Goal: Information Seeking & Learning: Learn about a topic

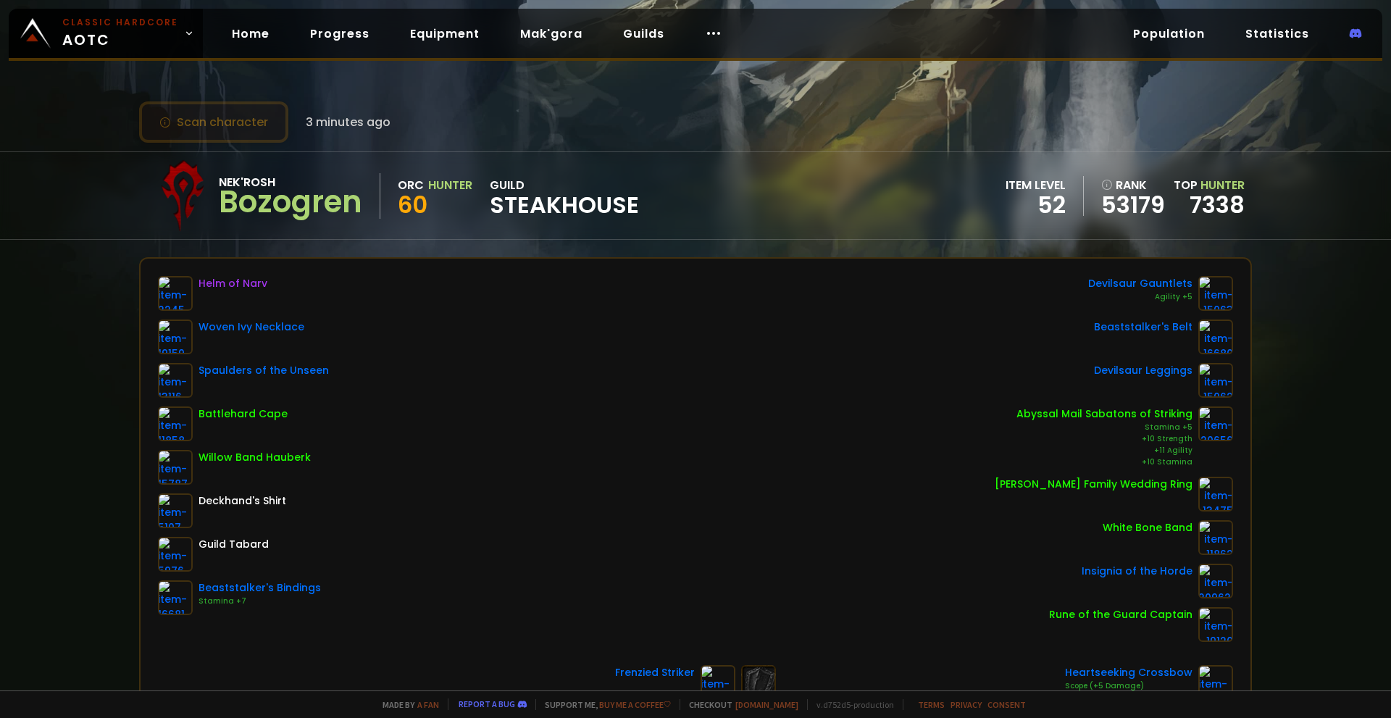
click at [222, 124] on button "Scan character" at bounding box center [213, 121] width 149 height 41
click at [340, 34] on link "Progress" at bounding box center [340, 34] width 83 height 30
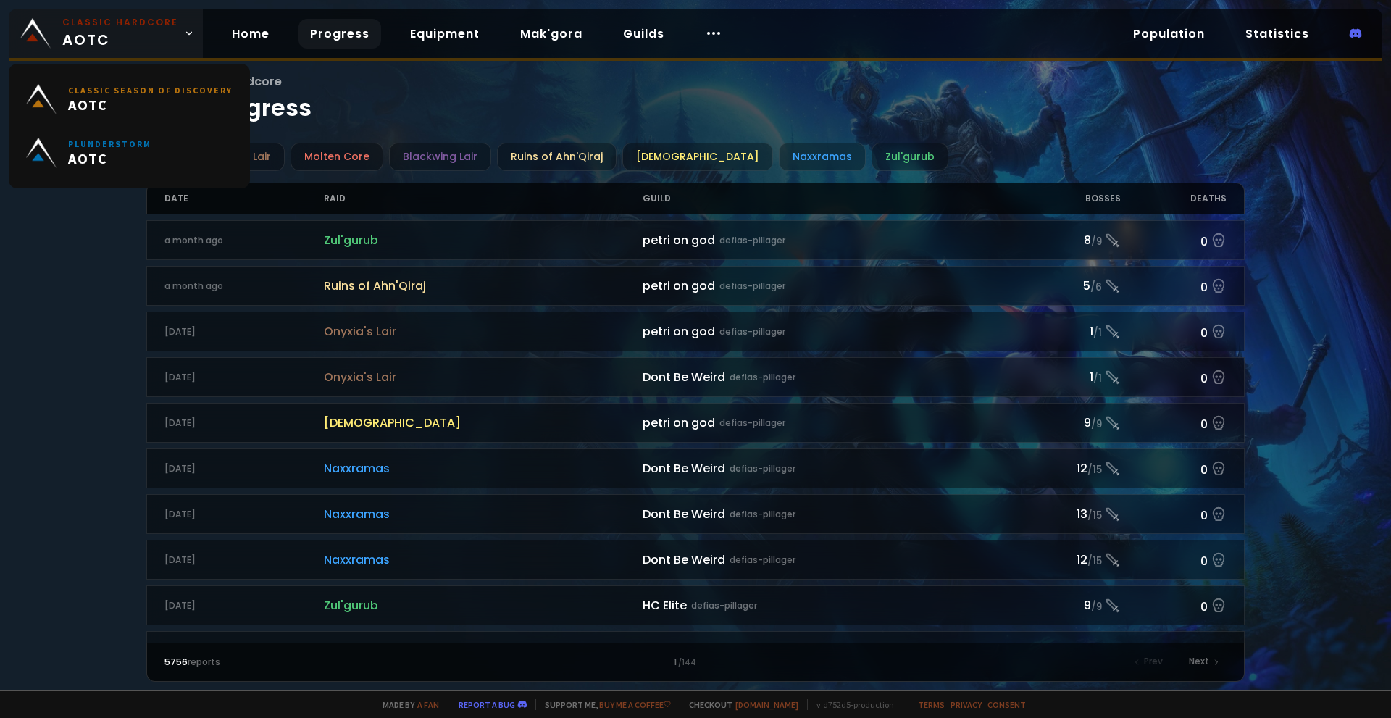
click at [180, 38] on link "Classic Hardcore AOTC" at bounding box center [106, 33] width 194 height 49
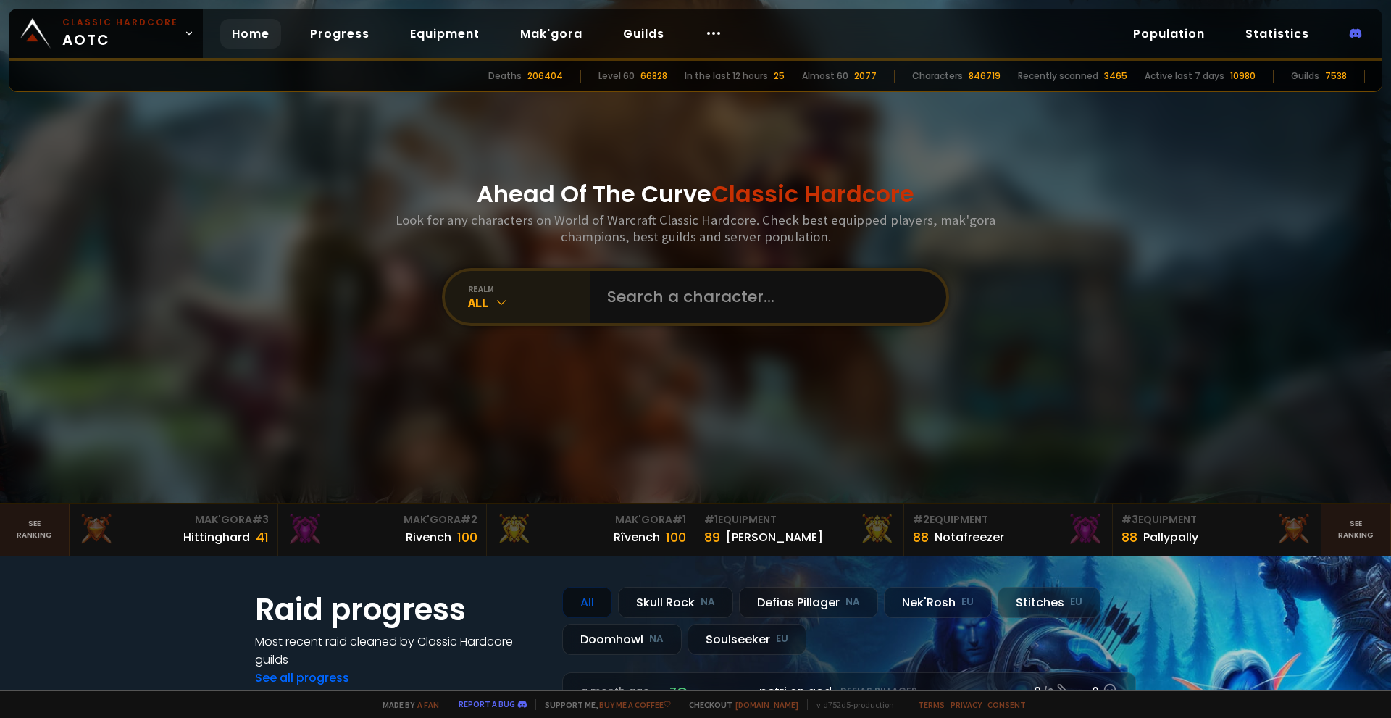
click at [501, 295] on icon at bounding box center [501, 302] width 14 height 14
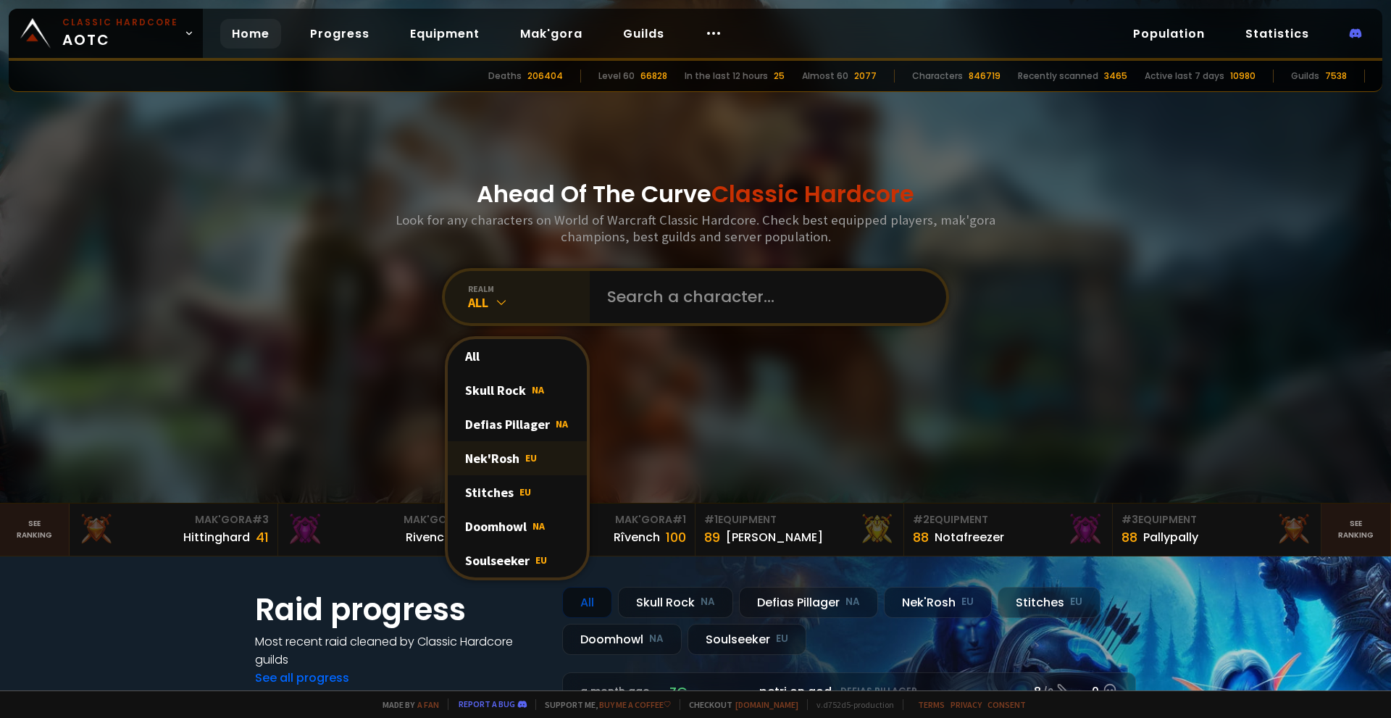
click at [514, 464] on div "Nek'Rosh EU" at bounding box center [517, 458] width 139 height 34
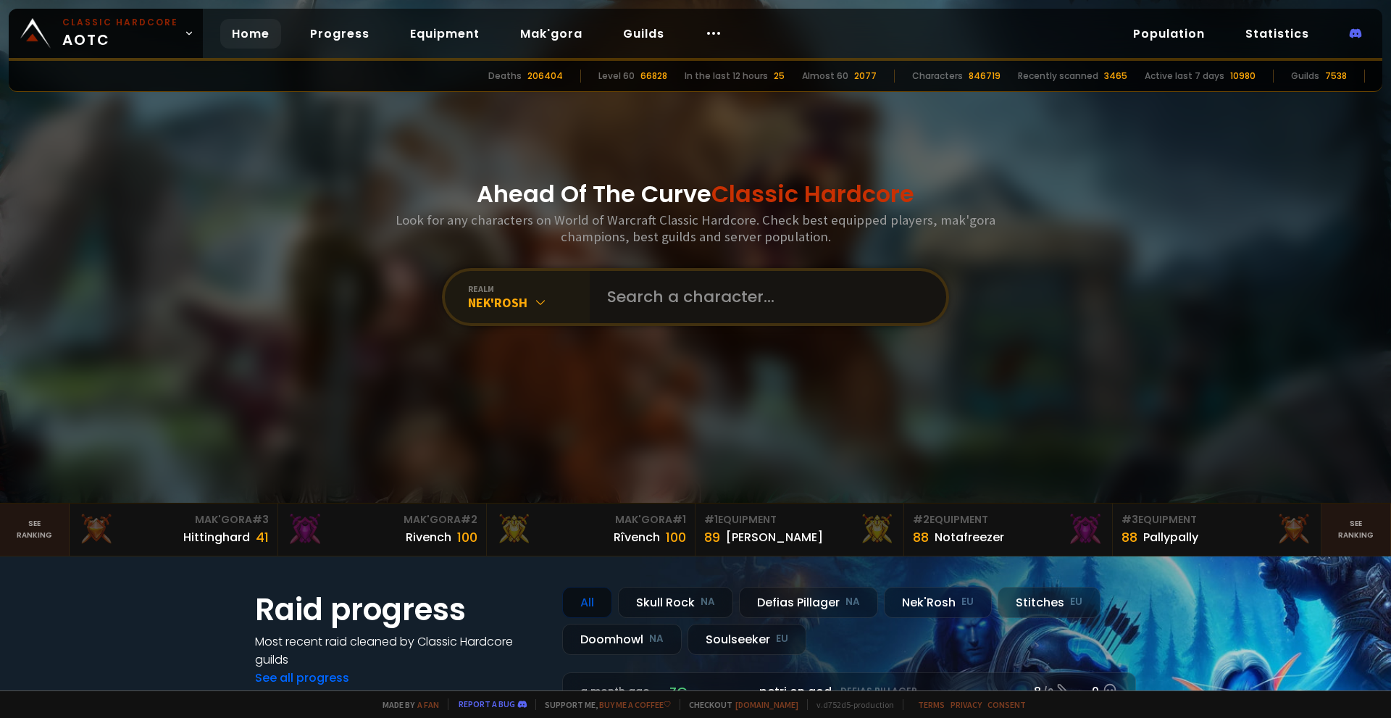
click at [635, 292] on input "text" at bounding box center [763, 297] width 330 height 52
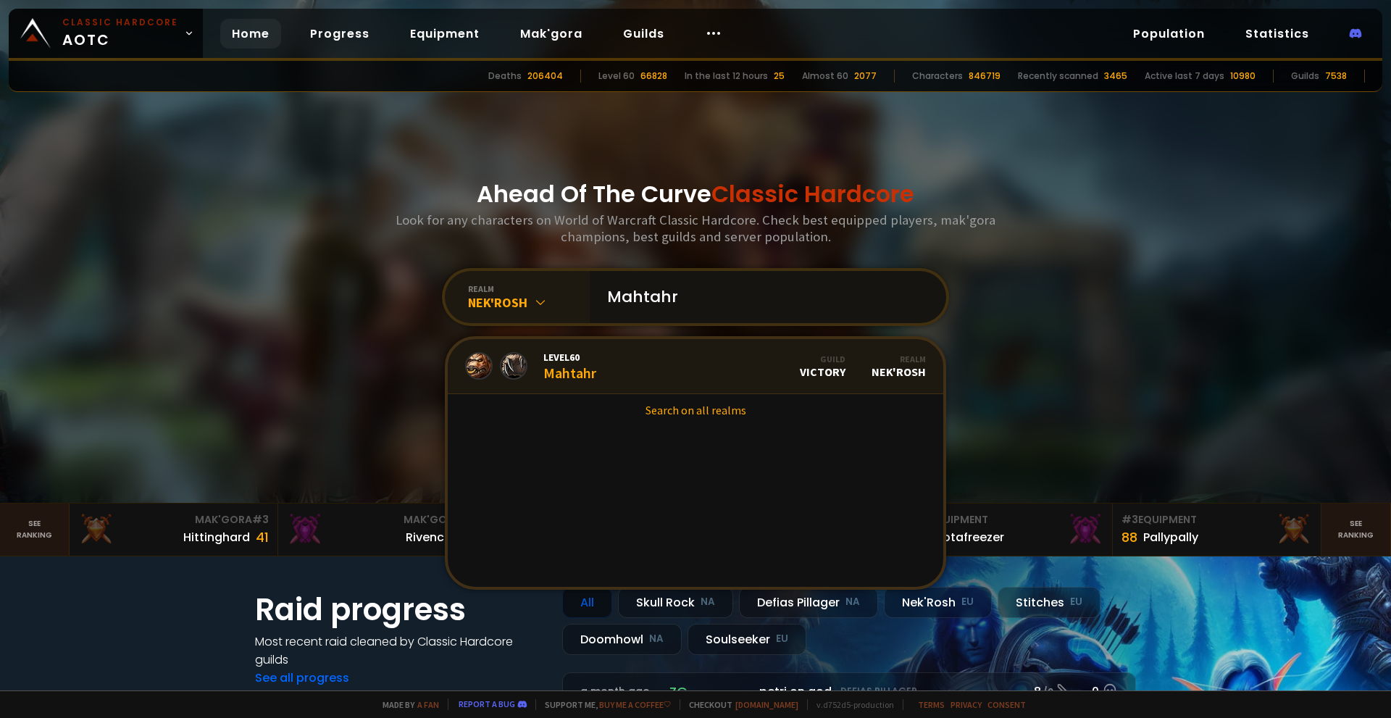
type input "Mahtahr"
click at [693, 372] on link "Level 60 Mahtahr Guild Victory Realm Nek'Rosh" at bounding box center [696, 366] width 496 height 55
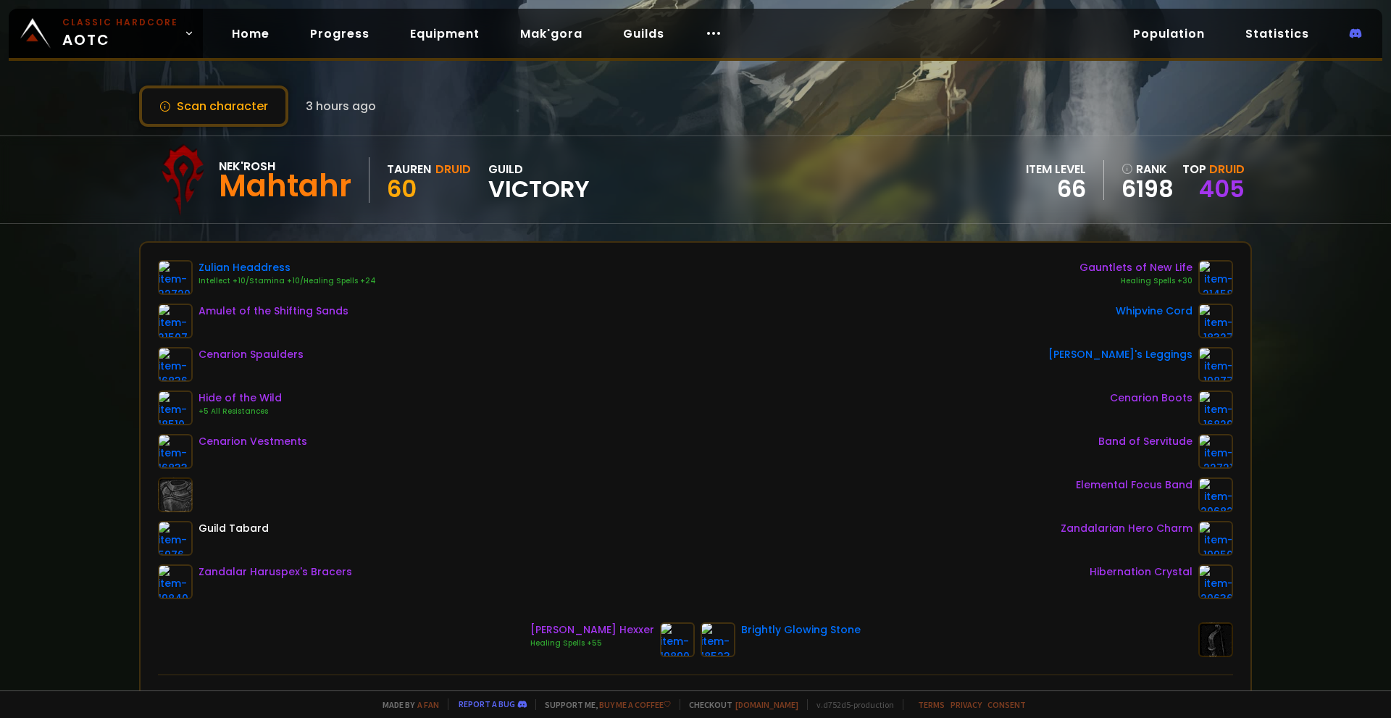
scroll to position [14, 0]
click at [1206, 193] on link "405" at bounding box center [1222, 190] width 46 height 33
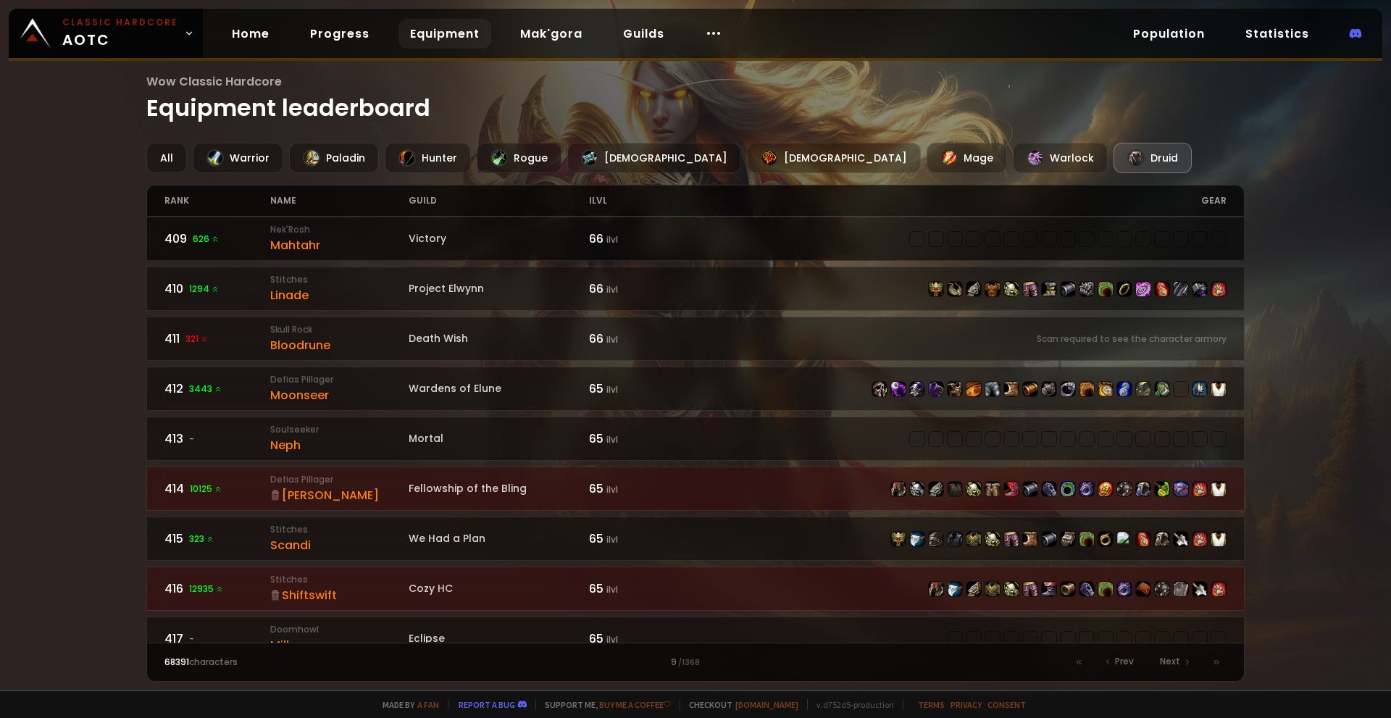
scroll to position [333, 0]
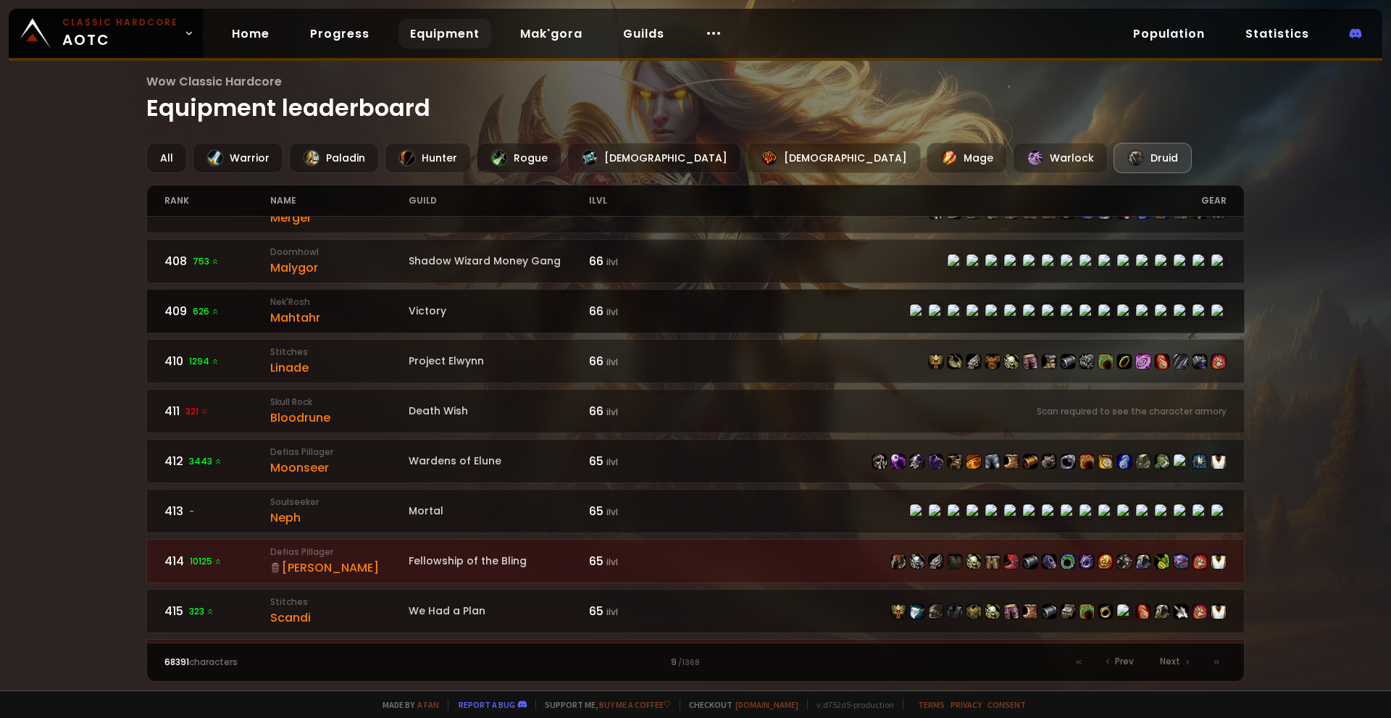
click at [227, 318] on div "409 626" at bounding box center [217, 311] width 107 height 18
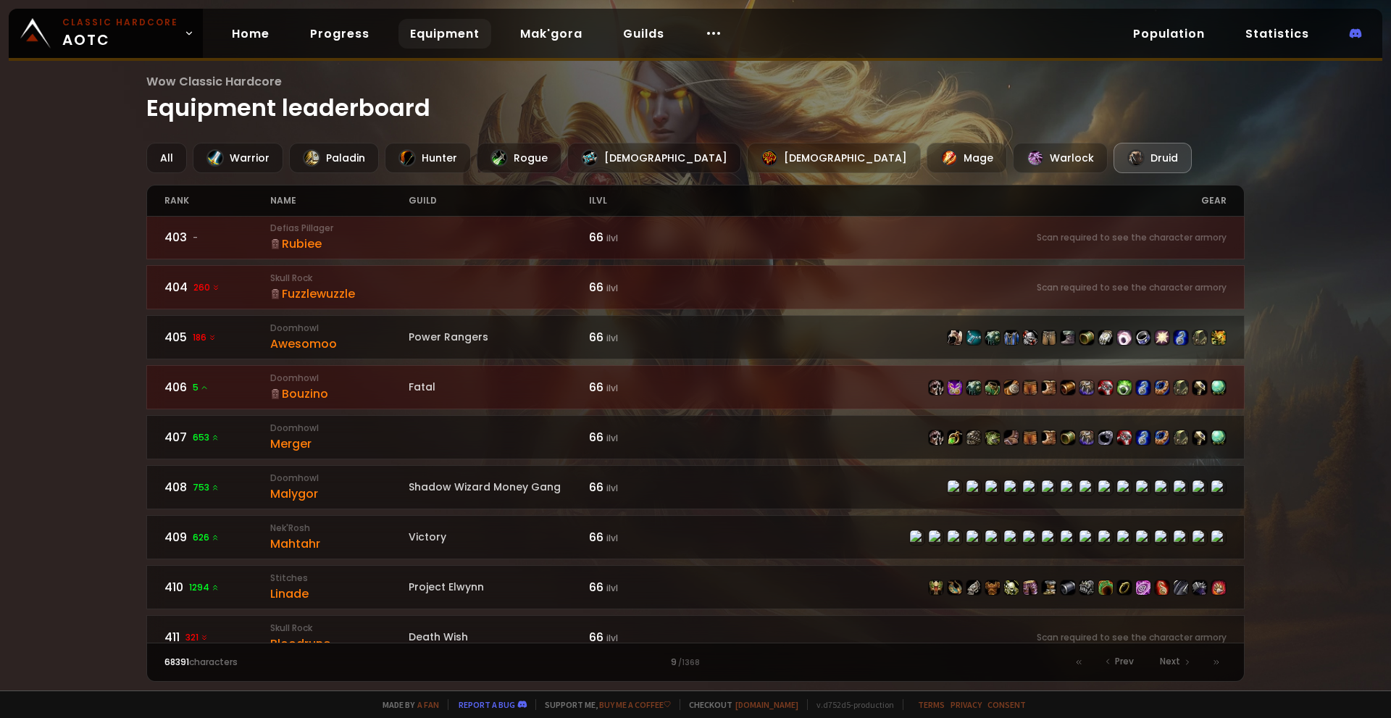
scroll to position [145, 0]
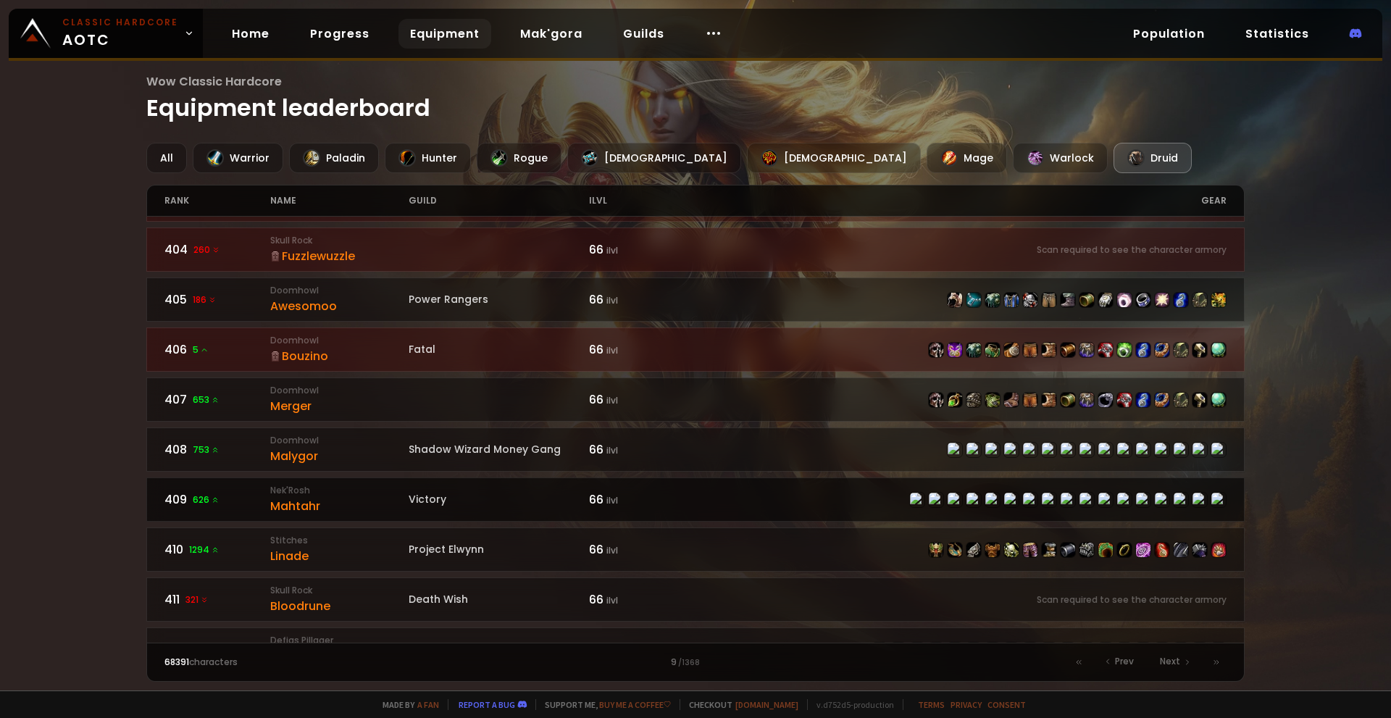
click at [476, 492] on div "Victory" at bounding box center [499, 499] width 180 height 15
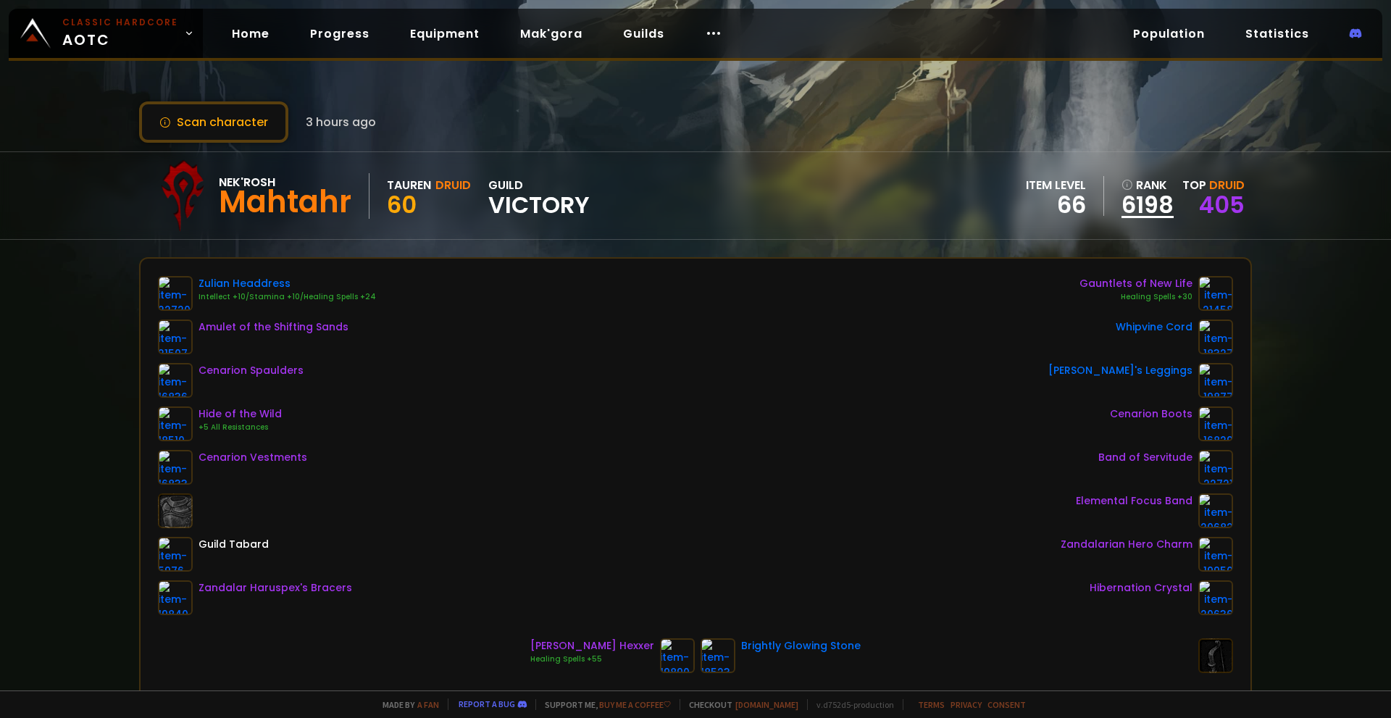
click at [1146, 212] on link "6198" at bounding box center [1148, 205] width 52 height 22
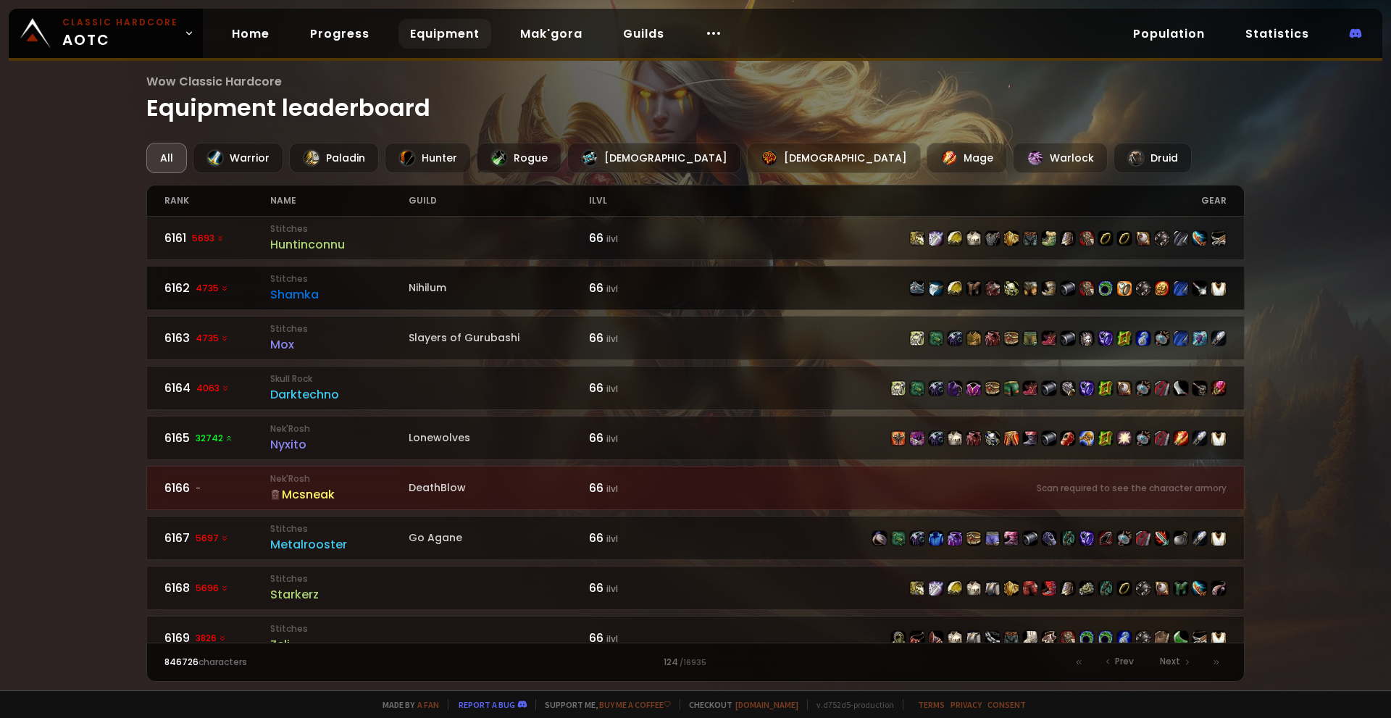
scroll to position [507, 0]
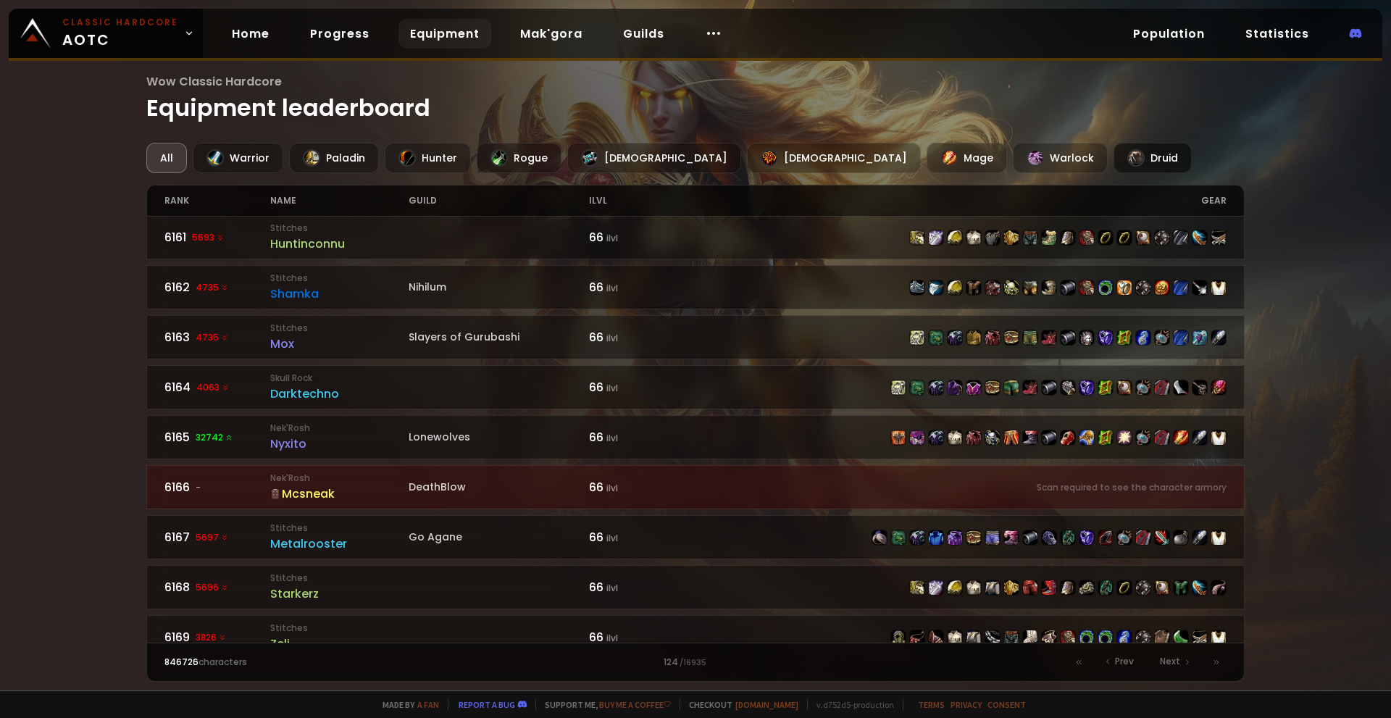
click at [1114, 163] on div "Druid" at bounding box center [1153, 158] width 78 height 30
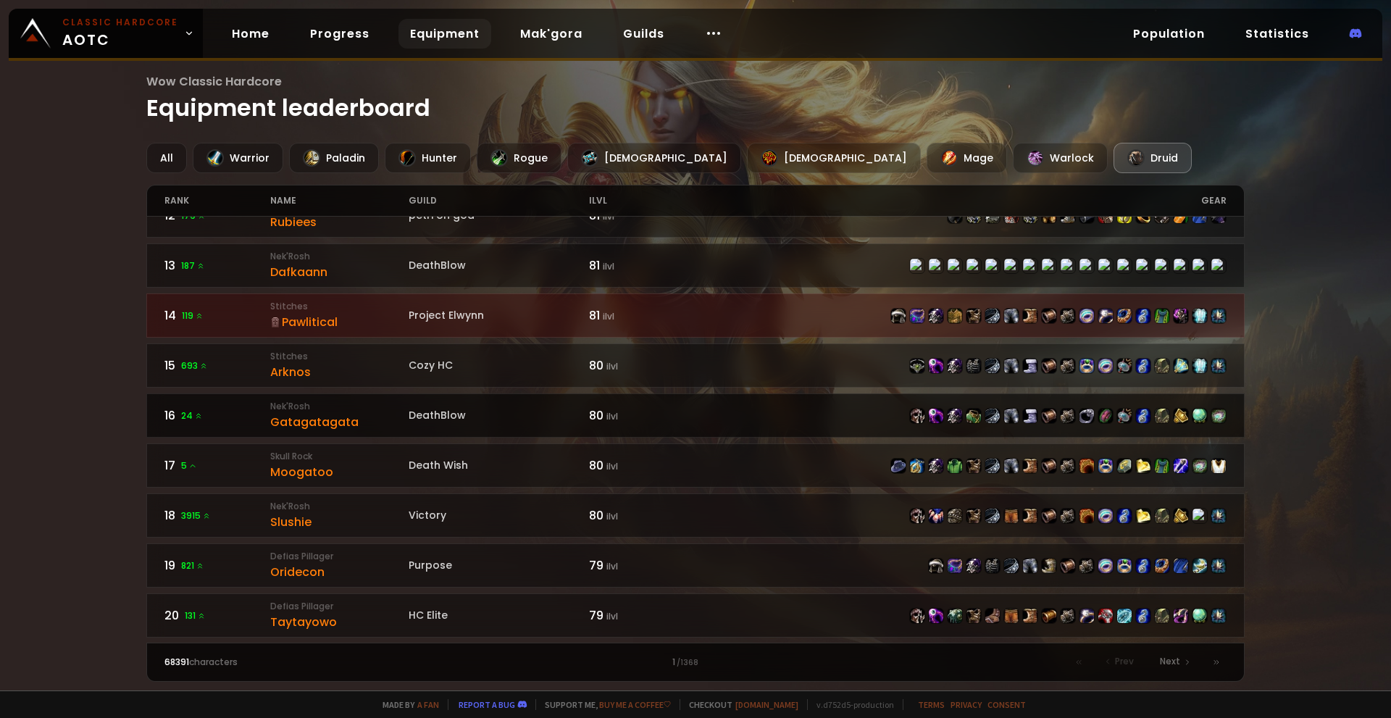
scroll to position [580, 0]
click at [743, 419] on div at bounding box center [961, 415] width 531 height 16
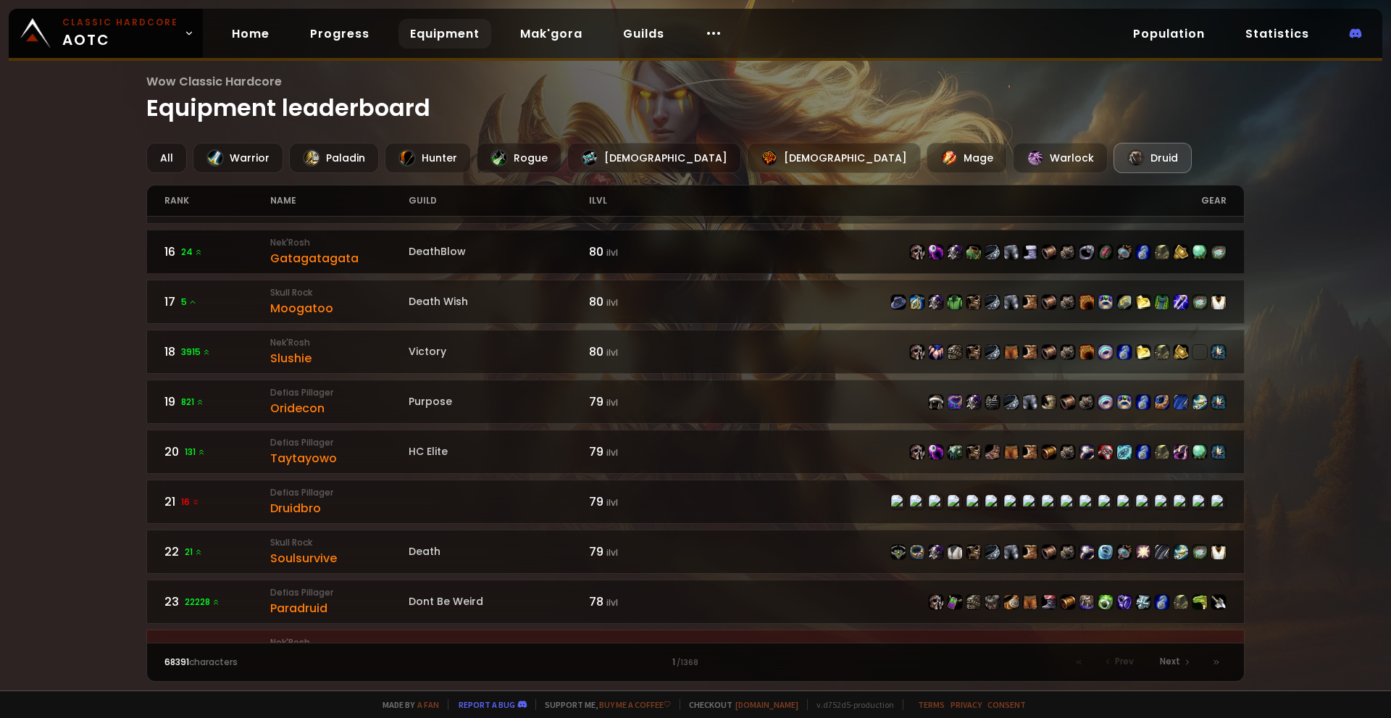
scroll to position [725, 0]
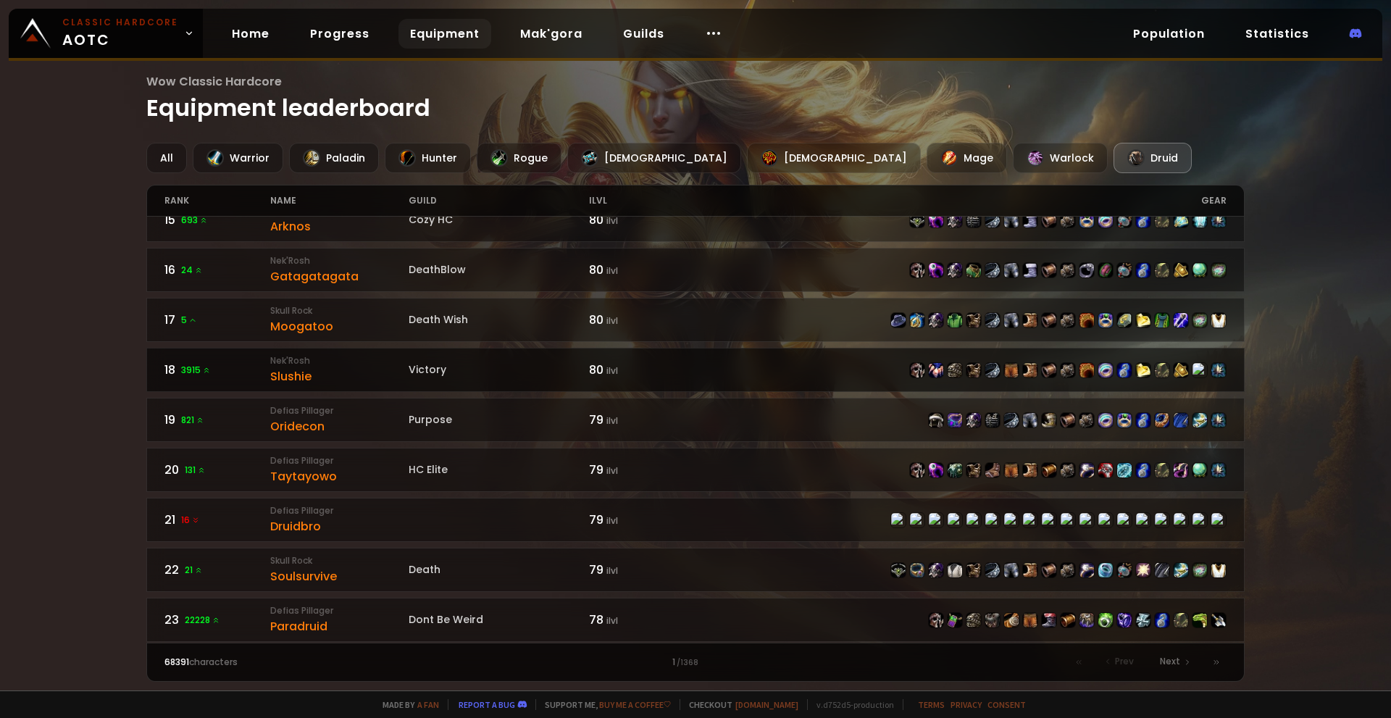
click at [480, 372] on div "Victory" at bounding box center [499, 369] width 180 height 15
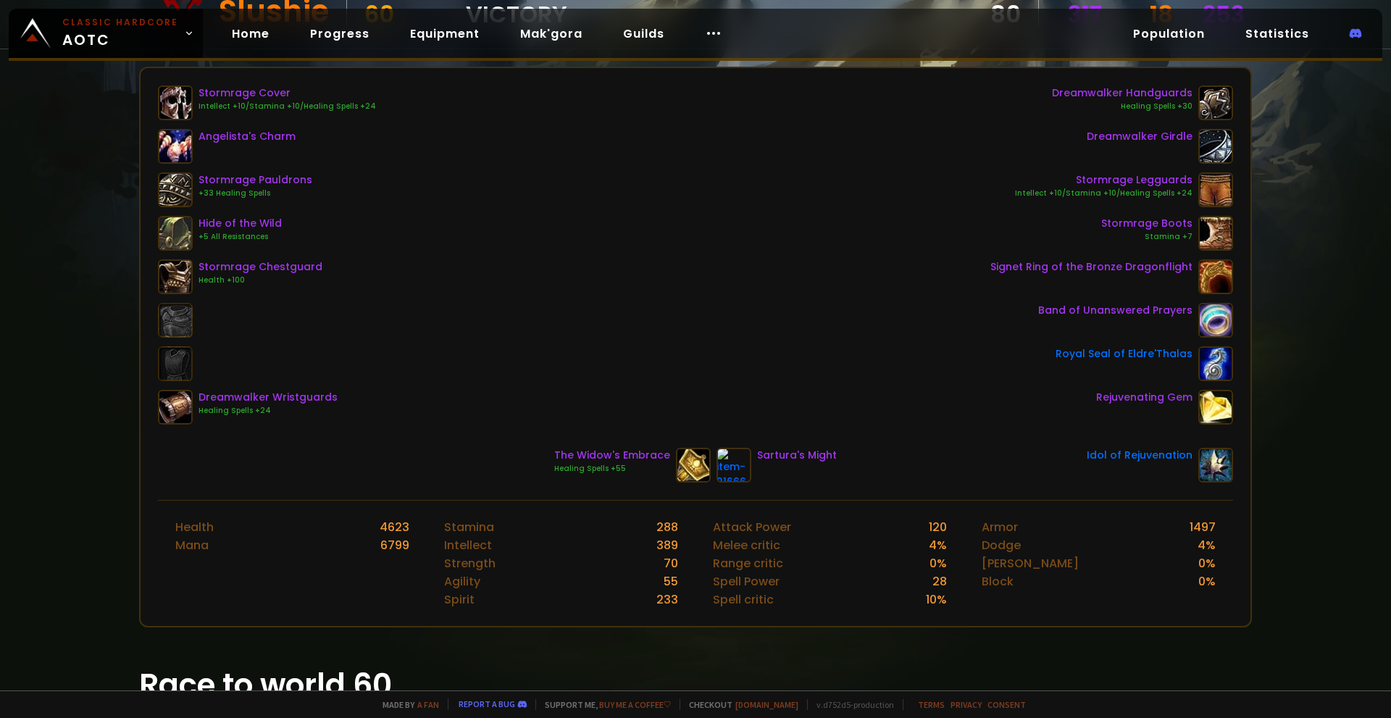
scroll to position [217, 0]
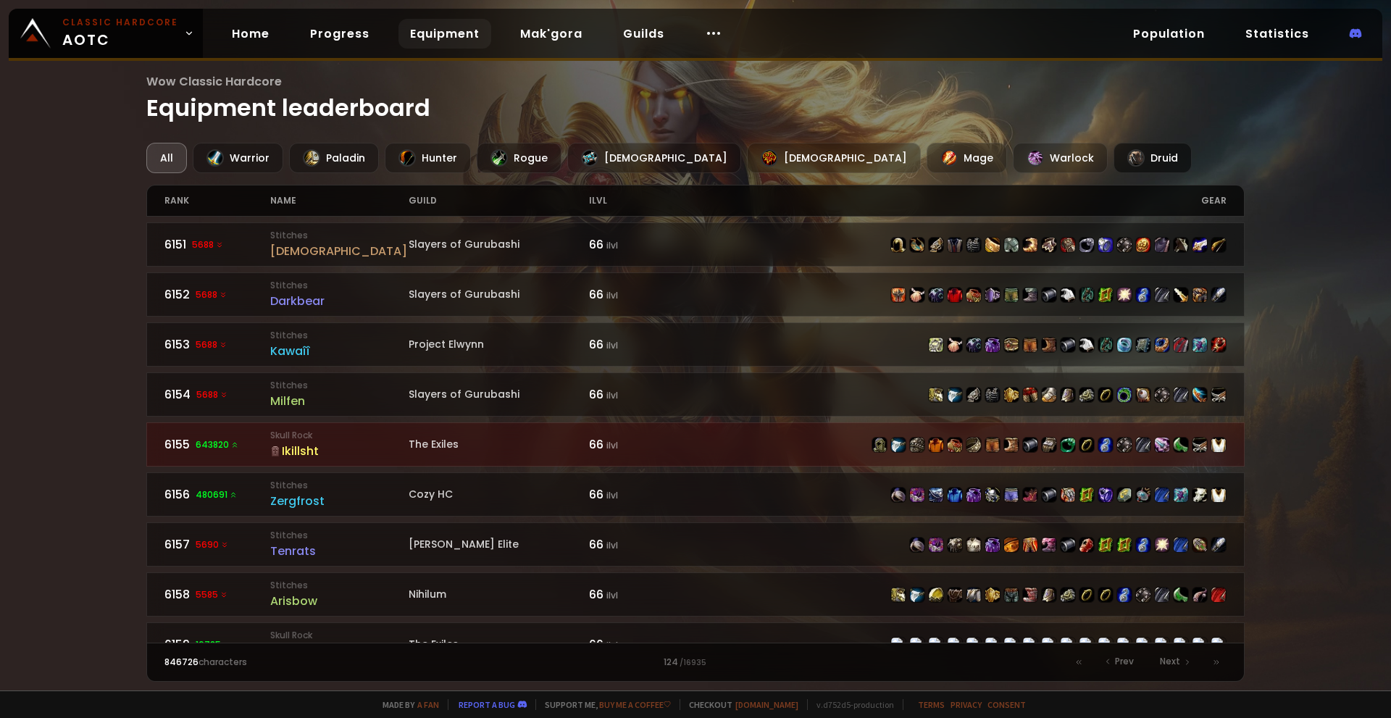
click at [1114, 154] on div "Druid" at bounding box center [1153, 158] width 78 height 30
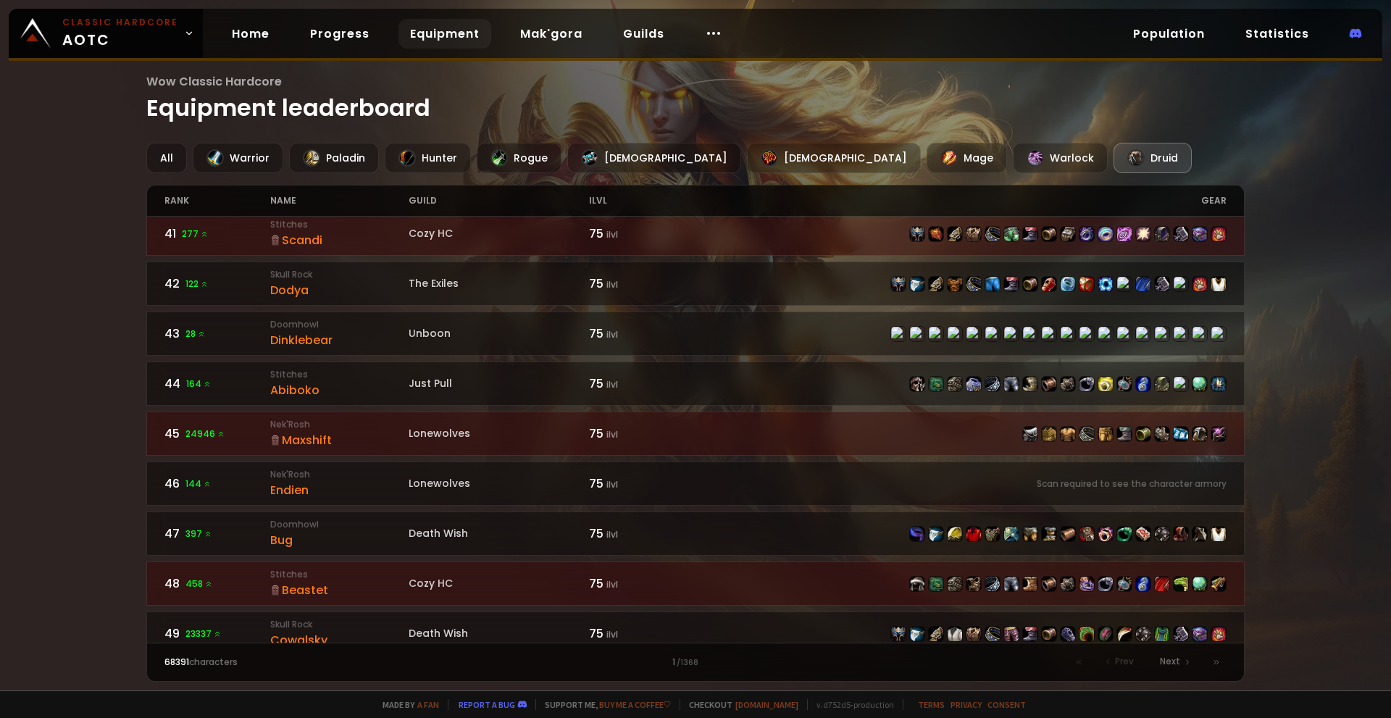
scroll to position [2079, 0]
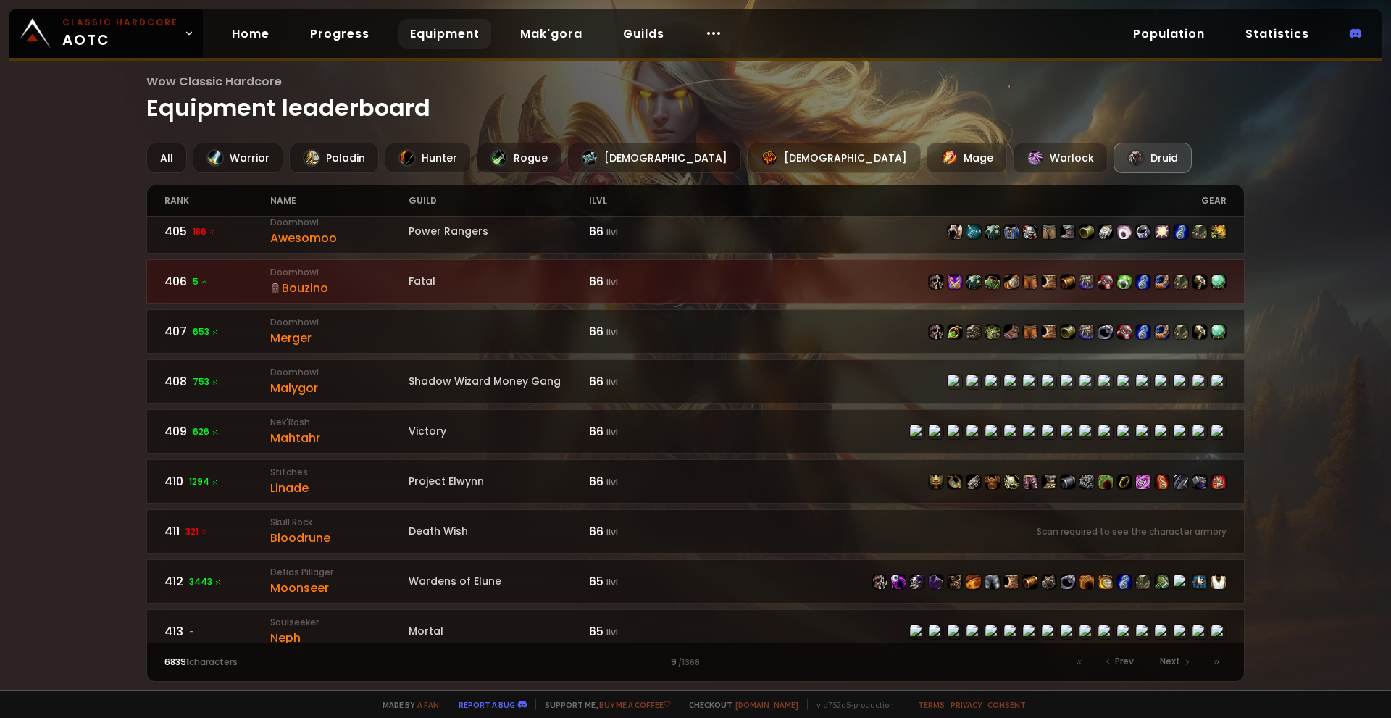
scroll to position [217, 0]
